Goal: Information Seeking & Learning: Learn about a topic

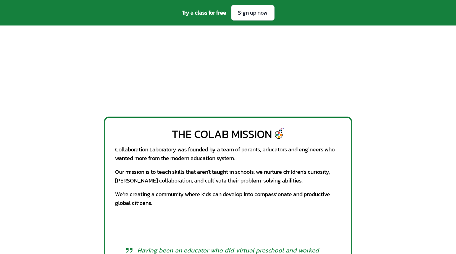
scroll to position [289, 0]
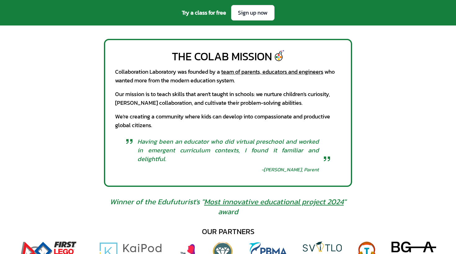
click at [250, 67] on link "team of parents, educators and engineers" at bounding box center [272, 71] width 102 height 8
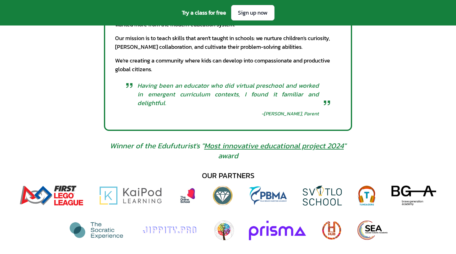
scroll to position [357, 0]
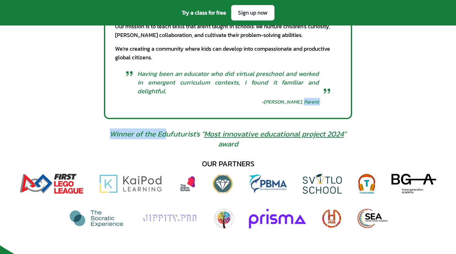
drag, startPoint x: 155, startPoint y: 113, endPoint x: 373, endPoint y: 99, distance: 219.2
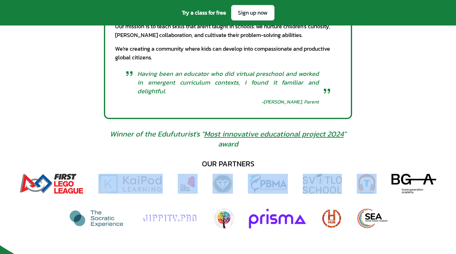
drag, startPoint x: 375, startPoint y: 114, endPoint x: 106, endPoint y: 121, distance: 269.5
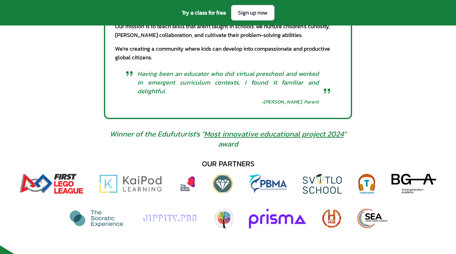
click at [112, 129] on span "Winner of the Edufuturist's " Most innovative educational project 2024 " award" at bounding box center [228, 139] width 254 height 20
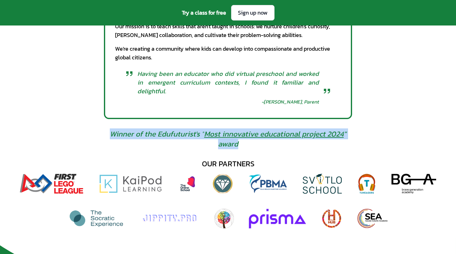
drag, startPoint x: 94, startPoint y: 109, endPoint x: 367, endPoint y: 110, distance: 272.8
copy span "Winner of the Edufuturist's " Most innovative educational project 2024 " award"
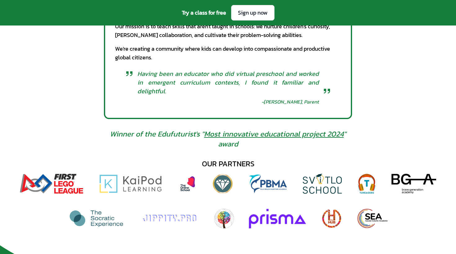
click at [313, 128] on link "Most innovative educational project 2024" at bounding box center [274, 133] width 140 height 11
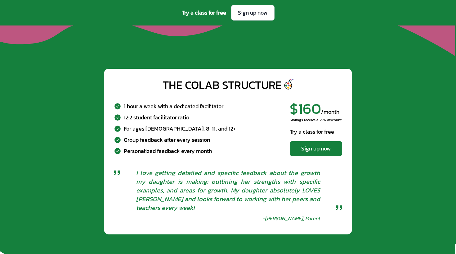
scroll to position [2025, 0]
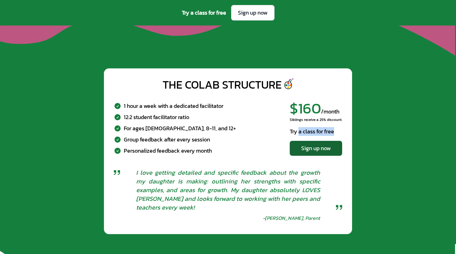
drag, startPoint x: 300, startPoint y: 78, endPoint x: 340, endPoint y: 94, distance: 42.5
click at [340, 101] on div "$160 /month Siblings receive a 25% discount. Try a class for free Sign up now" at bounding box center [316, 128] width 52 height 55
click at [298, 185] on div "The CoLab Structure 1 hour a week with a dedicated facilitator 12:2 student fac…" at bounding box center [228, 150] width 456 height 185
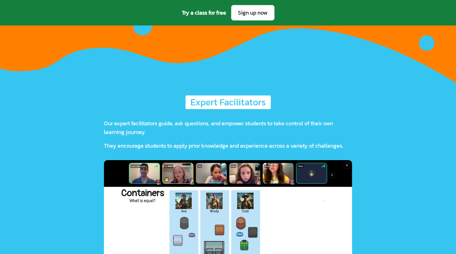
scroll to position [1429, 0]
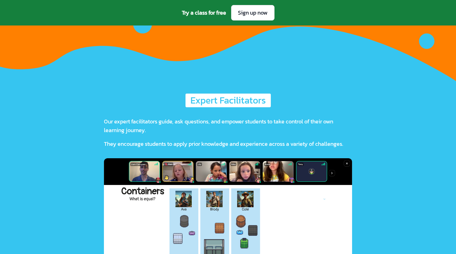
click at [307, 170] on img at bounding box center [228, 213] width 248 height 110
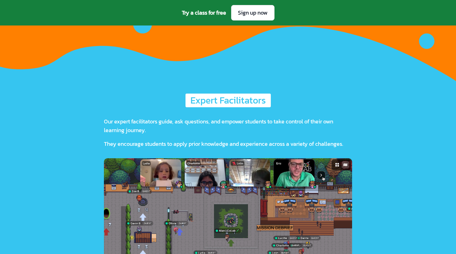
click at [252, 169] on img at bounding box center [228, 213] width 248 height 110
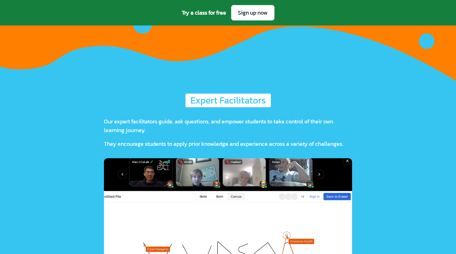
click at [314, 175] on img at bounding box center [228, 213] width 248 height 110
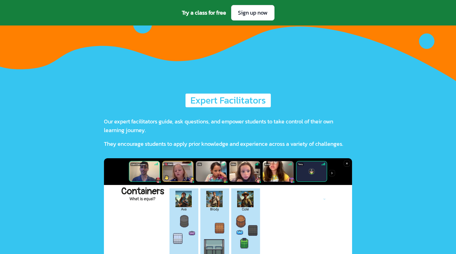
click at [330, 173] on img at bounding box center [228, 213] width 248 height 110
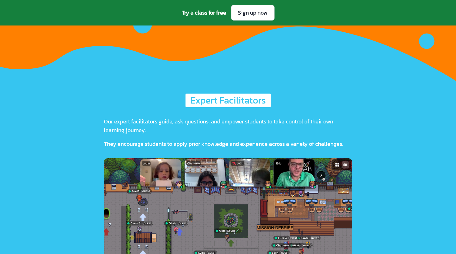
click at [329, 173] on img at bounding box center [228, 213] width 248 height 110
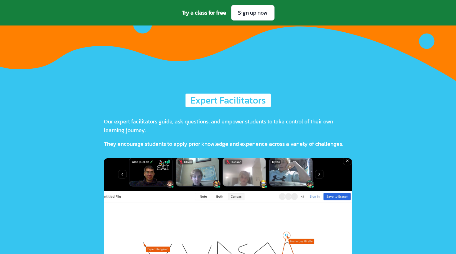
click at [329, 173] on img at bounding box center [228, 213] width 248 height 110
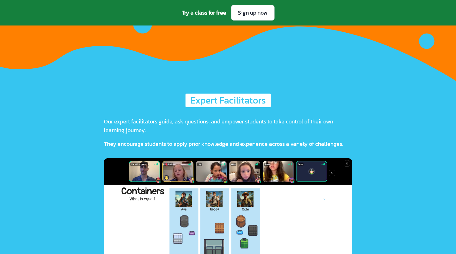
click at [329, 173] on img at bounding box center [228, 213] width 248 height 110
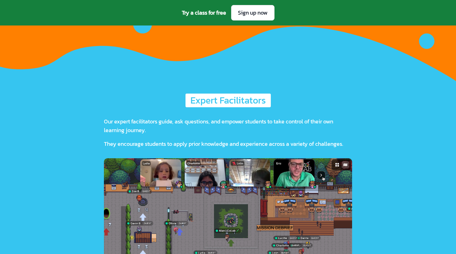
click at [329, 173] on img at bounding box center [228, 213] width 248 height 110
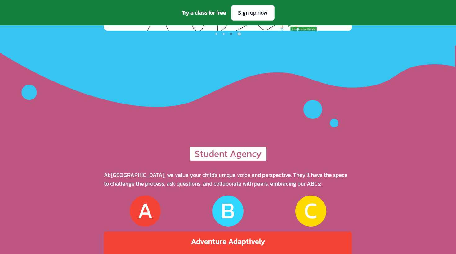
scroll to position [1675, 0]
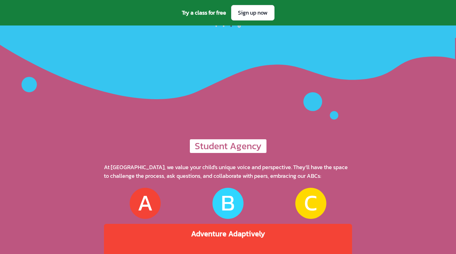
click at [147, 191] on div "A" at bounding box center [145, 203] width 16 height 24
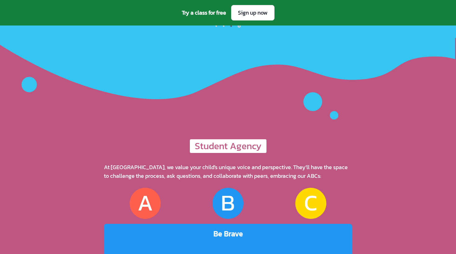
click at [236, 187] on div "B" at bounding box center [228, 202] width 31 height 31
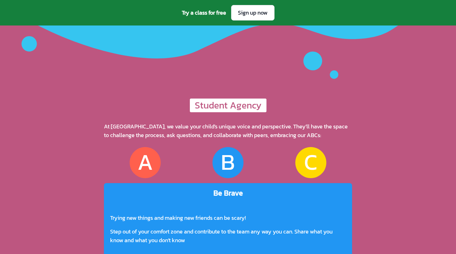
scroll to position [1722, 0]
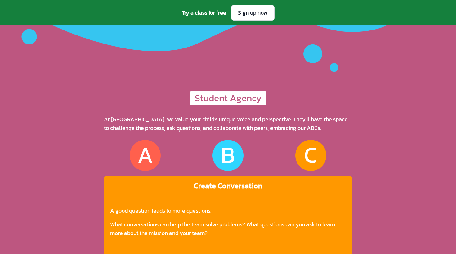
click at [296, 140] on div "C" at bounding box center [310, 155] width 31 height 31
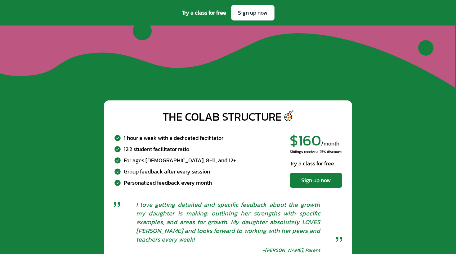
scroll to position [1994, 0]
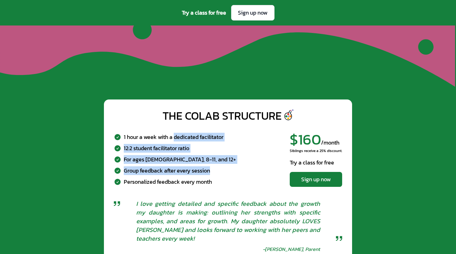
drag, startPoint x: 176, startPoint y: 90, endPoint x: 232, endPoint y: 119, distance: 63.0
click at [233, 127] on div "1 hour a week with a dedicated facilitator 12:2 student facilitator ratio For a…" at bounding box center [228, 159] width 228 height 65
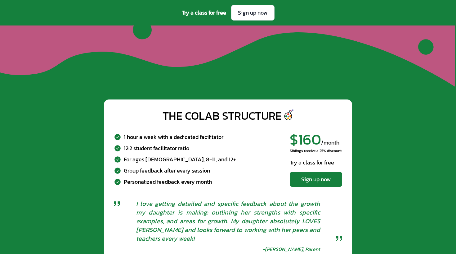
click at [232, 127] on div "1 hour a week with a dedicated facilitator 12:2 student facilitator ratio For a…" at bounding box center [228, 159] width 228 height 65
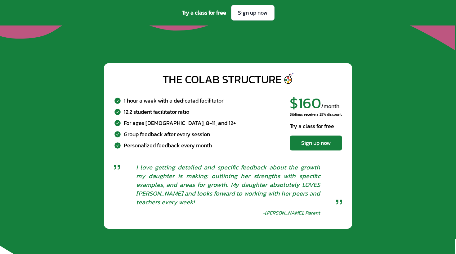
drag, startPoint x: 202, startPoint y: 154, endPoint x: 264, endPoint y: 156, distance: 62.4
click at [264, 163] on div "I love getting detailed and specific feedback about the growth my daughter is m…" at bounding box center [228, 189] width 194 height 53
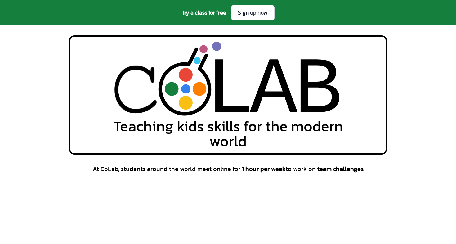
scroll to position [0, 0]
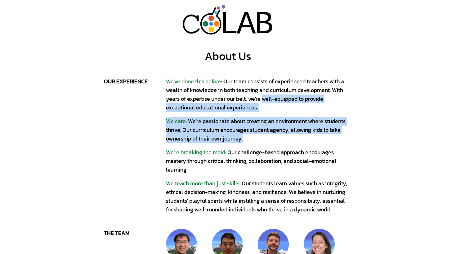
drag, startPoint x: 265, startPoint y: 95, endPoint x: 281, endPoint y: 143, distance: 50.4
click at [281, 143] on div "We've done this before : Our team consists of experienced teachers with a wealt…" at bounding box center [259, 145] width 186 height 137
click at [298, 178] on div "We've done this before : Our team consists of experienced teachers with a wealt…" at bounding box center [259, 145] width 186 height 137
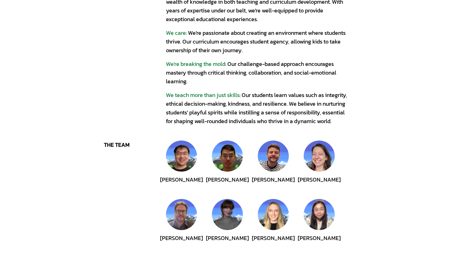
scroll to position [86, 0]
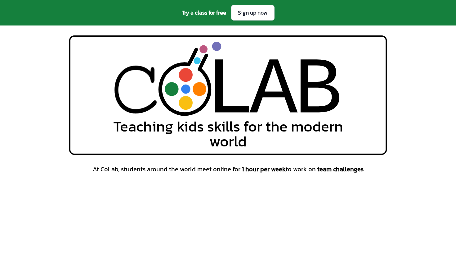
scroll to position [663, 0]
